Goal: Transaction & Acquisition: Purchase product/service

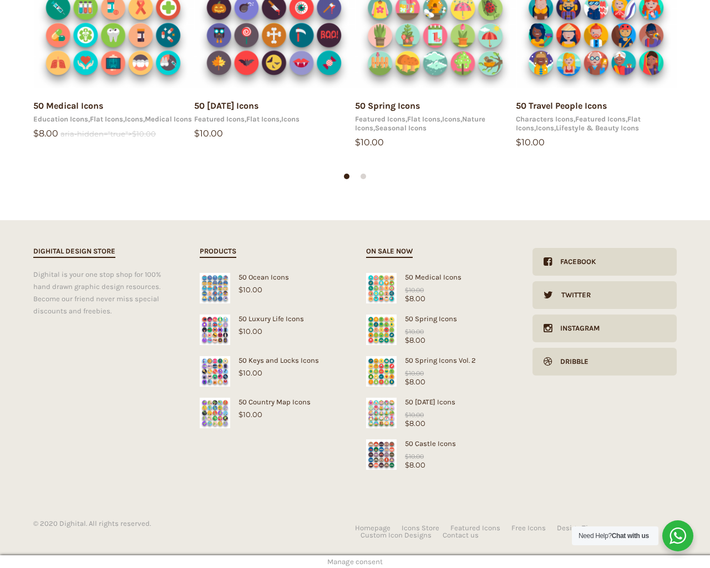
scroll to position [284, 0]
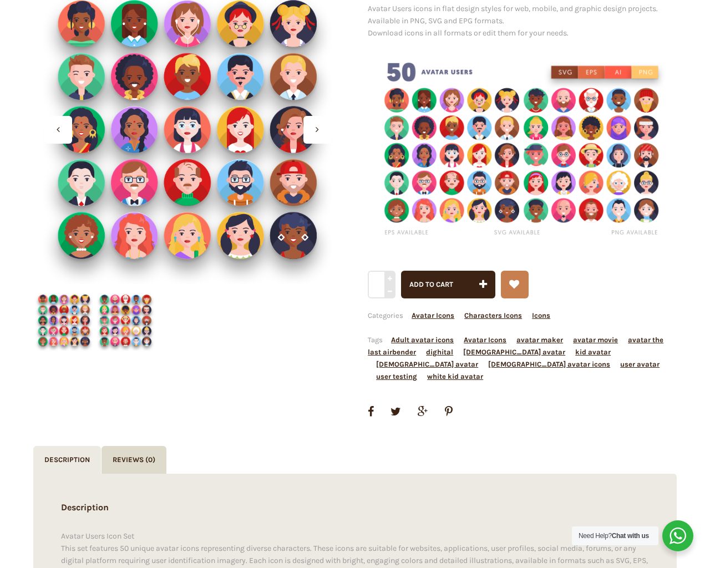
click at [401, 271] on button "Add to cart" at bounding box center [448, 285] width 94 height 28
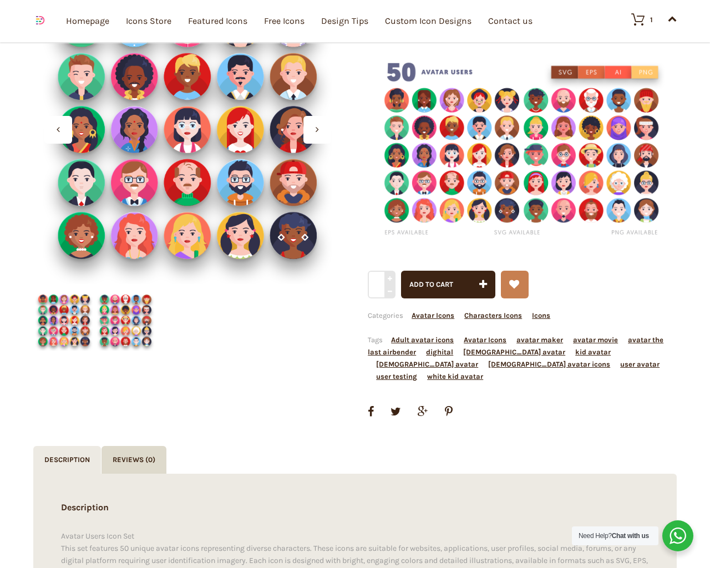
scroll to position [11089, 0]
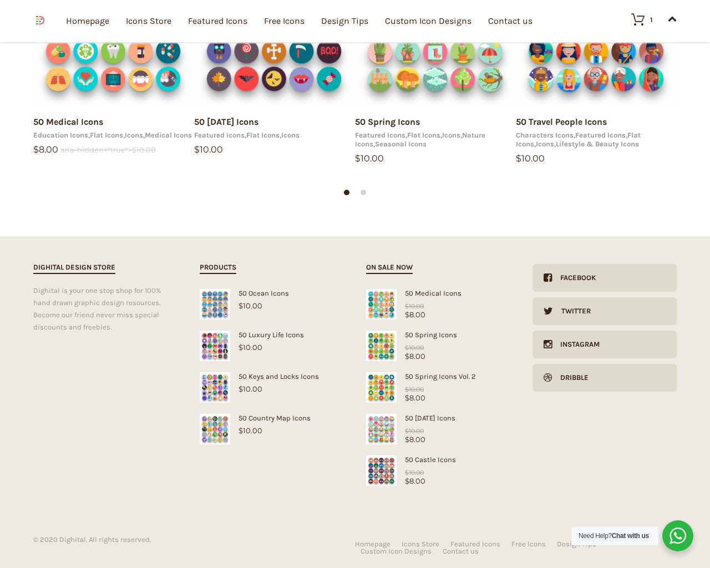
type input "1"
type input "20"
checkbox input "false"
type input "dTjdNQKi"
type input "[EMAIL_ADDRESS][DOMAIN_NAME]"
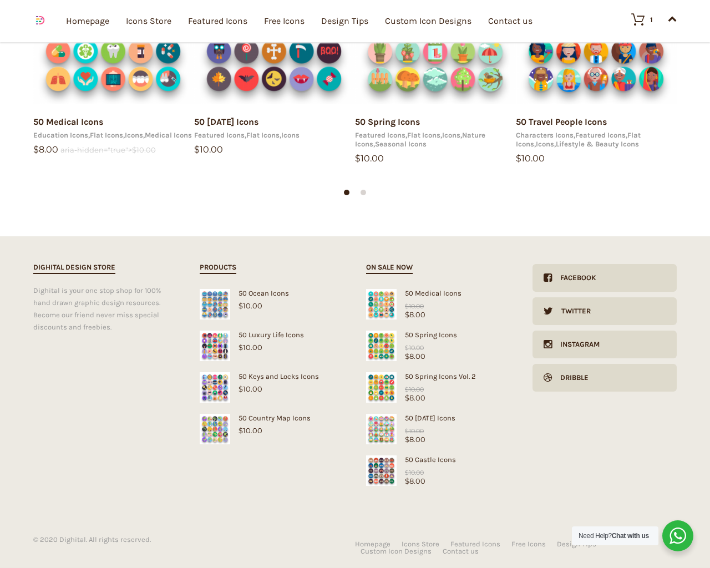
type input "[EMAIL_ADDRESS][DOMAIN_NAME]"
checkbox input "false"
select select "dark"
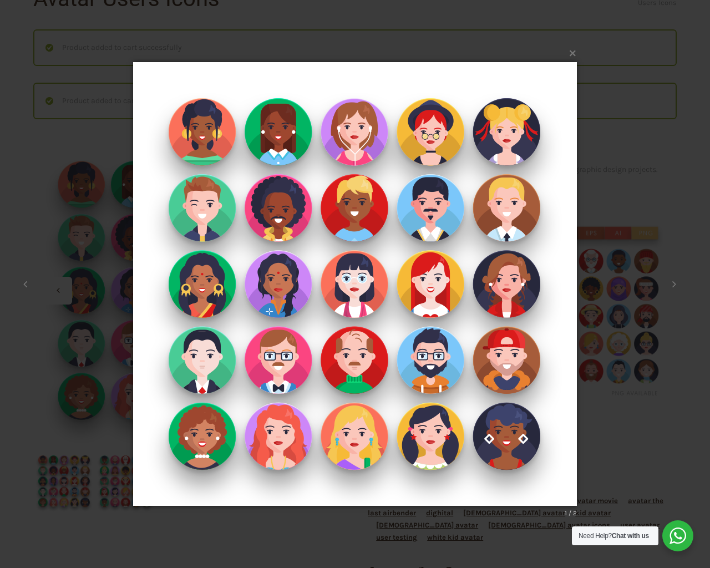
scroll to position [0, 0]
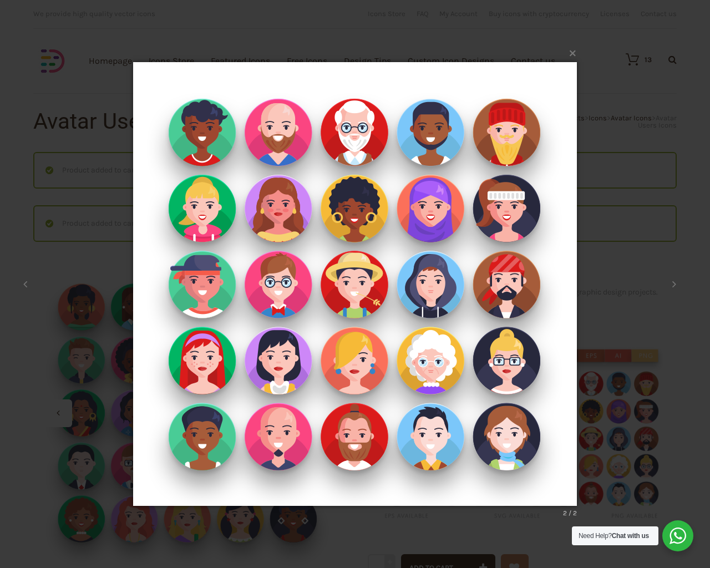
click at [328, 302] on input "Hide Price" at bounding box center [331, 305] width 7 height 7
checkbox input "true"
click at [328, 488] on input "Send me a copy of this e-mail" at bounding box center [331, 491] width 7 height 7
checkbox input "true"
